Goal: Information Seeking & Learning: Learn about a topic

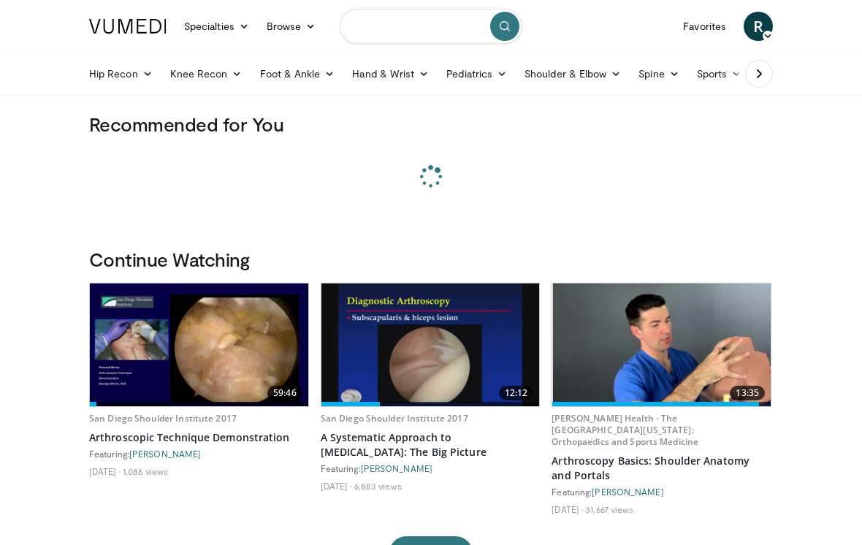
click at [408, 26] on input "Search topics, interventions" at bounding box center [431, 26] width 183 height 35
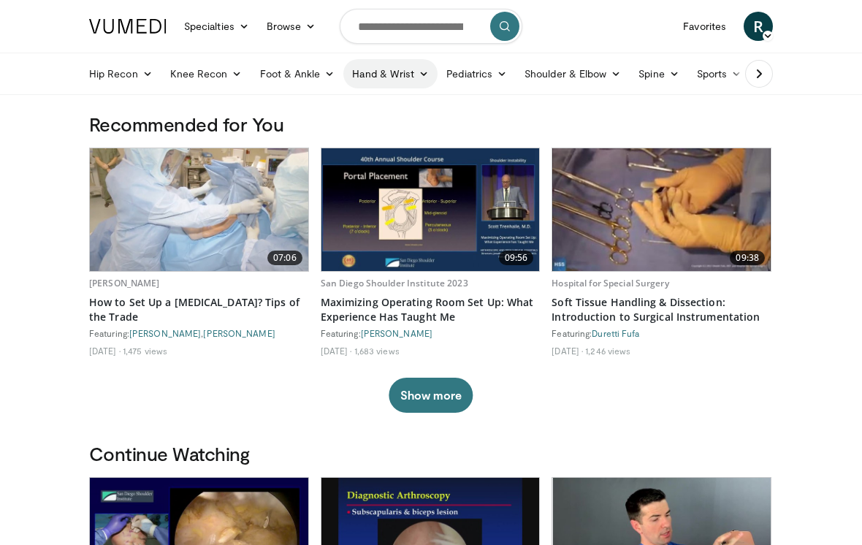
click at [420, 79] on link "Hand & Wrist" at bounding box center [390, 73] width 94 height 29
click at [374, 113] on link "Hand" at bounding box center [431, 107] width 174 height 23
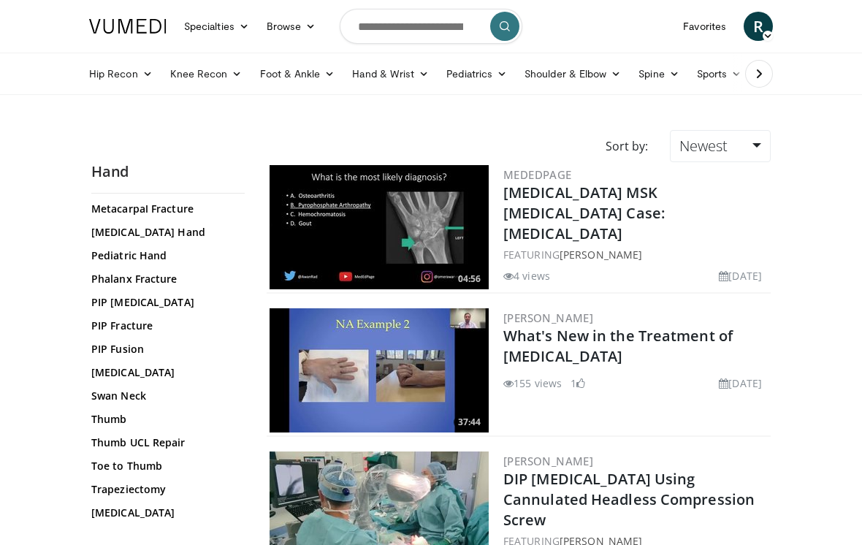
scroll to position [608, 0]
click at [161, 436] on link "Thumb UCL Repair" at bounding box center [164, 443] width 146 height 15
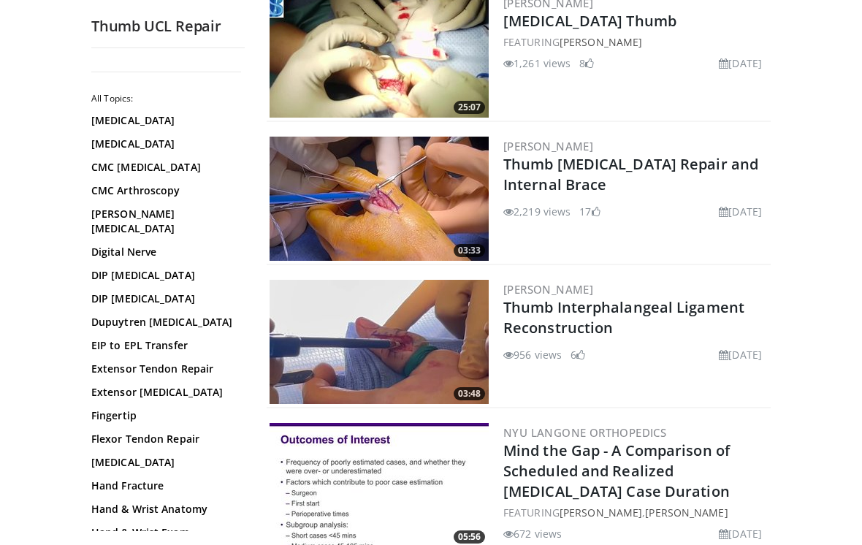
scroll to position [847, 0]
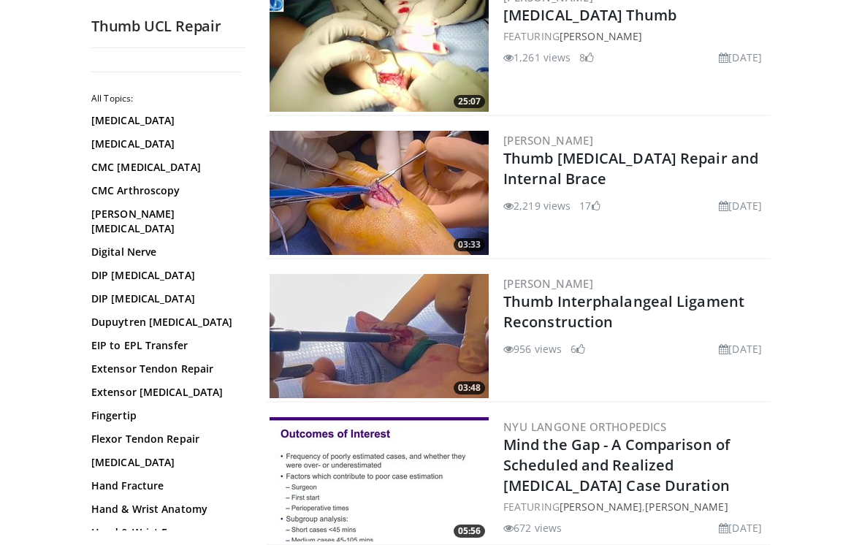
click at [394, 187] on img at bounding box center [379, 193] width 219 height 124
click at [421, 340] on img at bounding box center [379, 336] width 219 height 124
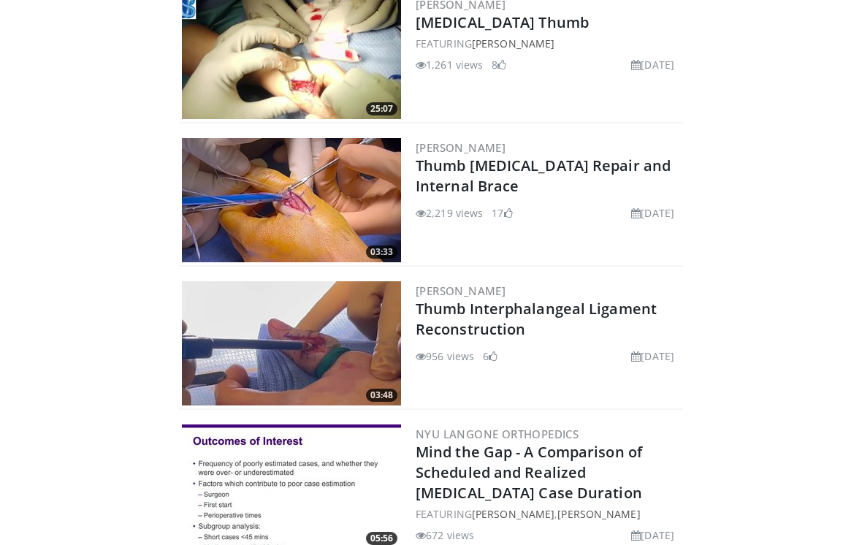
scroll to position [1286, 0]
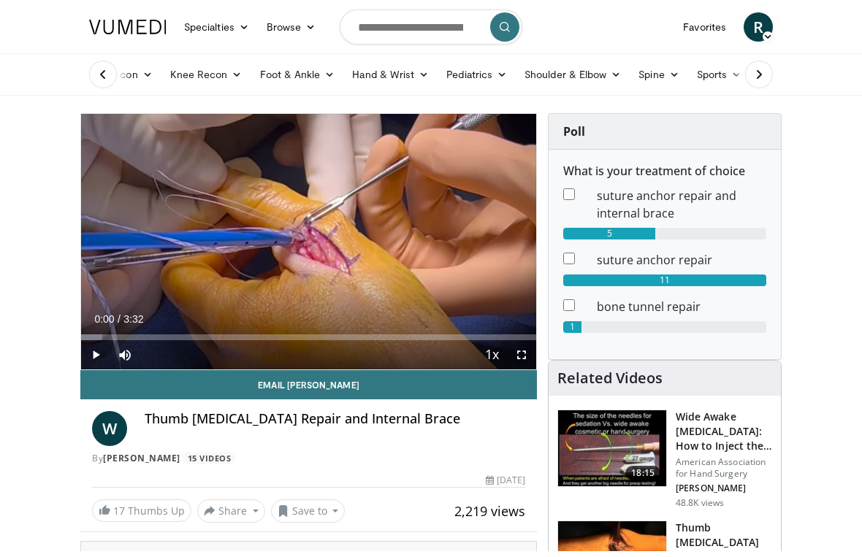
scroll to position [18, 0]
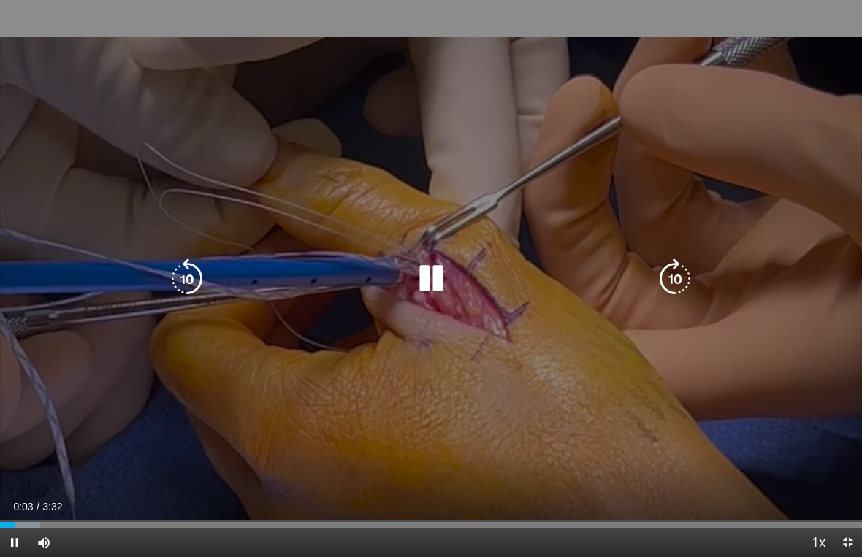
click at [799, 388] on div "10 seconds Tap to unmute" at bounding box center [431, 278] width 862 height 557
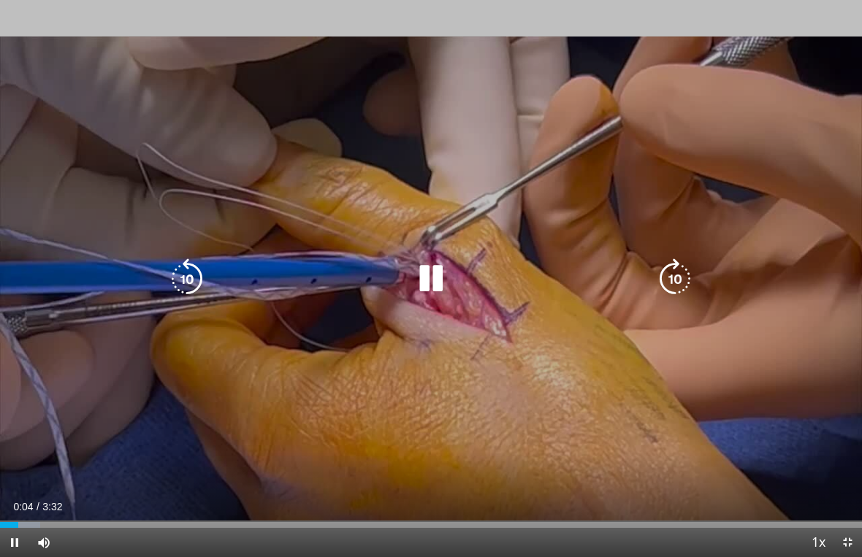
click at [801, 389] on div "10 seconds Tap to unmute" at bounding box center [431, 278] width 862 height 557
click at [801, 392] on div "10 seconds Tap to unmute" at bounding box center [431, 278] width 862 height 557
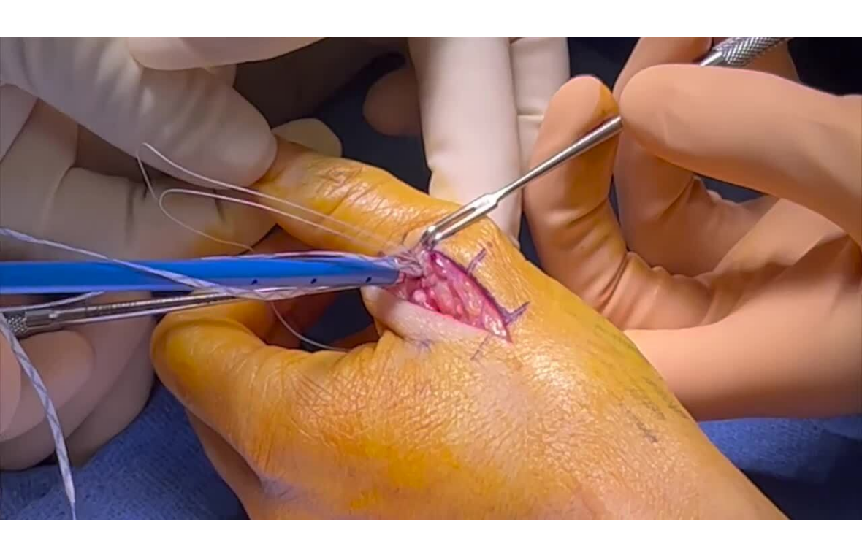
click at [798, 392] on div "10 seconds Tap to unmute" at bounding box center [431, 278] width 862 height 557
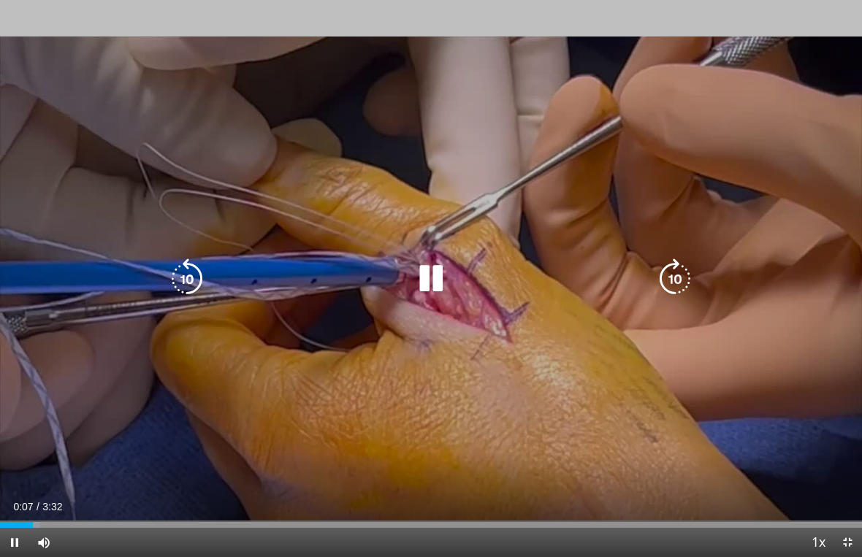
click at [798, 392] on div "10 seconds Tap to unmute" at bounding box center [431, 278] width 862 height 557
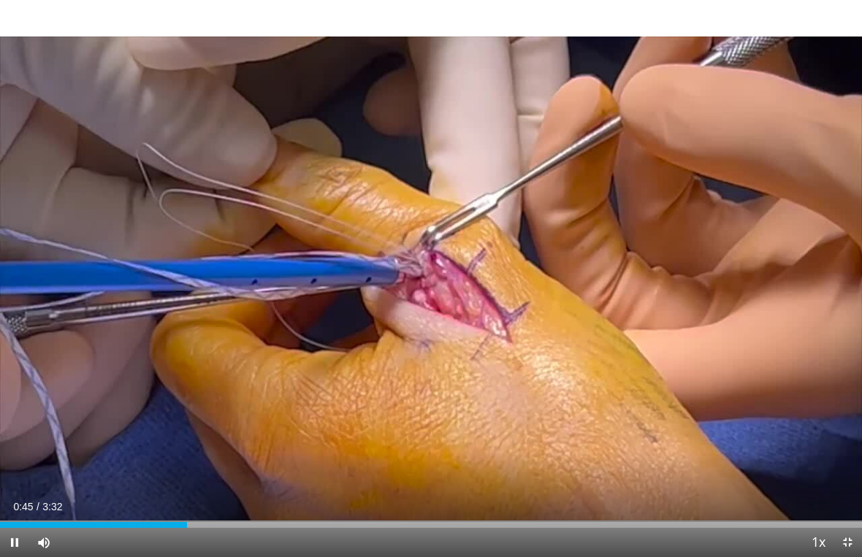
click at [218, 378] on div "10 seconds Tap to unmute" at bounding box center [431, 278] width 862 height 557
click at [93, 362] on div "10 seconds Tap to unmute" at bounding box center [431, 278] width 862 height 557
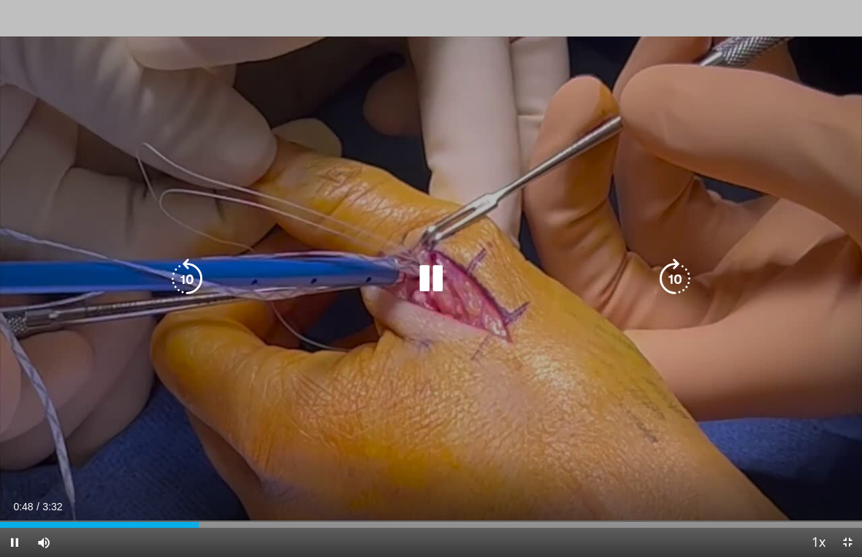
click at [188, 278] on icon "Video Player" at bounding box center [187, 279] width 41 height 41
click at [191, 280] on icon "Video Player" at bounding box center [187, 279] width 41 height 41
click at [179, 283] on icon "Video Player" at bounding box center [187, 279] width 41 height 41
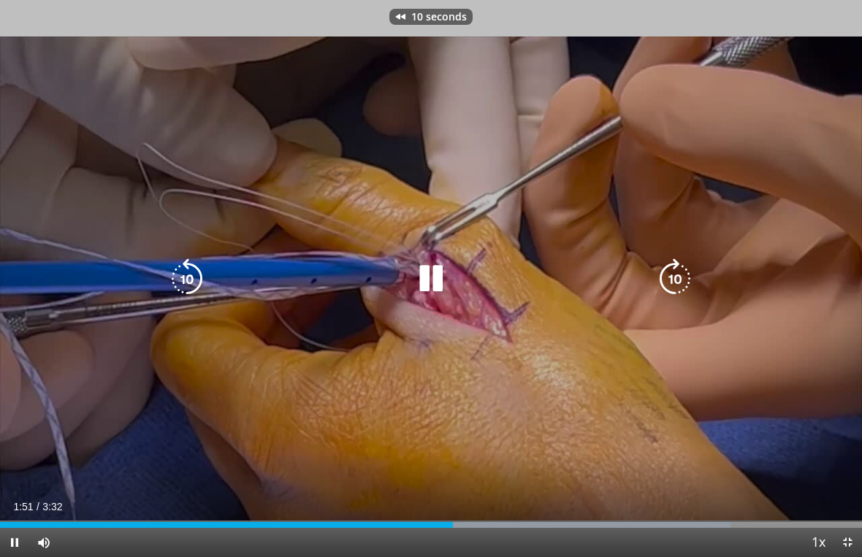
click at [186, 288] on icon "Video Player" at bounding box center [187, 279] width 41 height 41
click at [674, 282] on icon "Video Player" at bounding box center [674, 279] width 41 height 41
click at [681, 272] on icon "Video Player" at bounding box center [674, 279] width 41 height 41
click at [693, 280] on icon "Video Player" at bounding box center [674, 279] width 41 height 41
click at [687, 286] on icon "Video Player" at bounding box center [674, 279] width 41 height 41
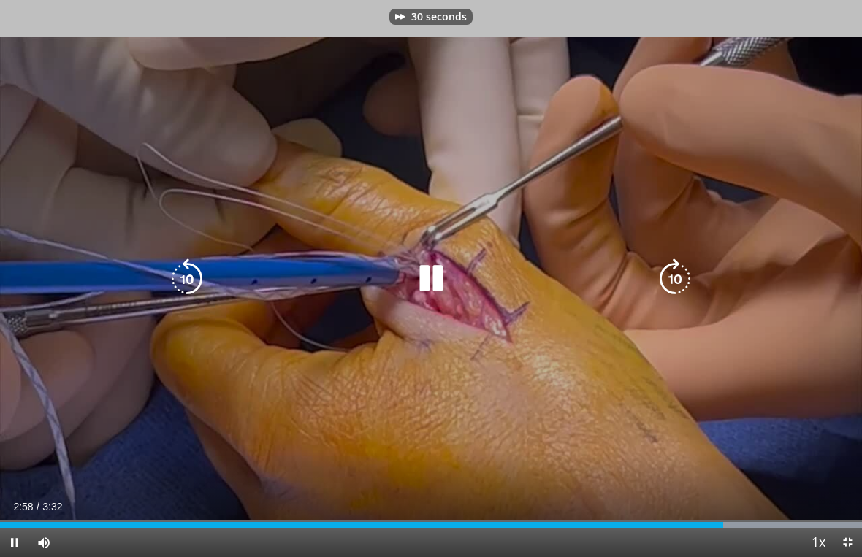
click at [685, 283] on icon "Video Player" at bounding box center [674, 279] width 41 height 41
click at [687, 286] on icon "Video Player" at bounding box center [674, 279] width 41 height 41
click at [687, 290] on icon "Video Player" at bounding box center [674, 279] width 41 height 41
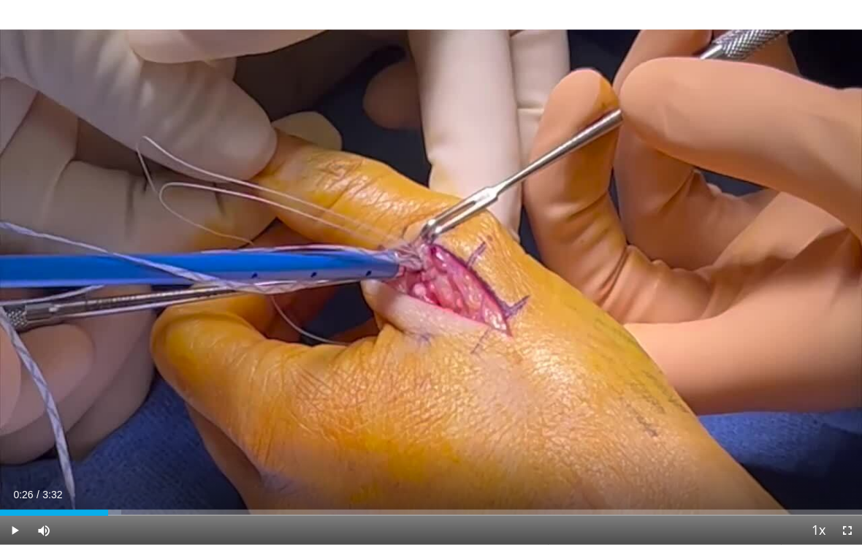
scroll to position [0, 0]
